Goal: Task Accomplishment & Management: Use online tool/utility

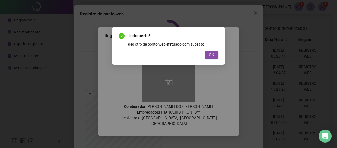
scroll to position [52, 0]
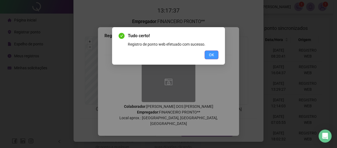
click at [213, 54] on span "OK" at bounding box center [211, 55] width 5 height 6
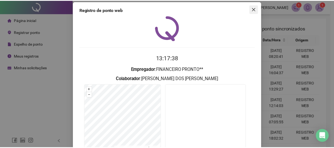
scroll to position [0, 0]
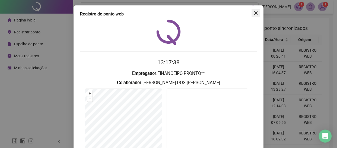
click at [255, 13] on icon "close" at bounding box center [256, 12] width 3 height 3
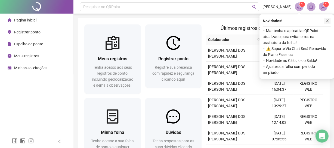
click at [326, 19] on icon "close" at bounding box center [327, 21] width 4 height 4
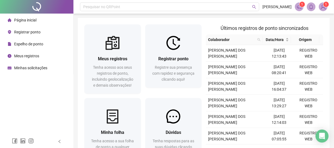
click at [42, 35] on li "Registrar ponto" at bounding box center [36, 32] width 71 height 11
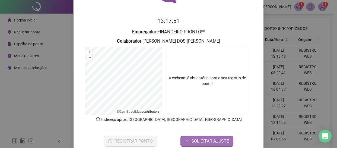
scroll to position [52, 0]
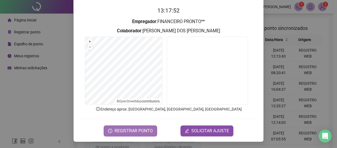
click at [142, 134] on button "REGISTRAR PONTO" at bounding box center [131, 131] width 54 height 11
